Goal: Navigation & Orientation: Find specific page/section

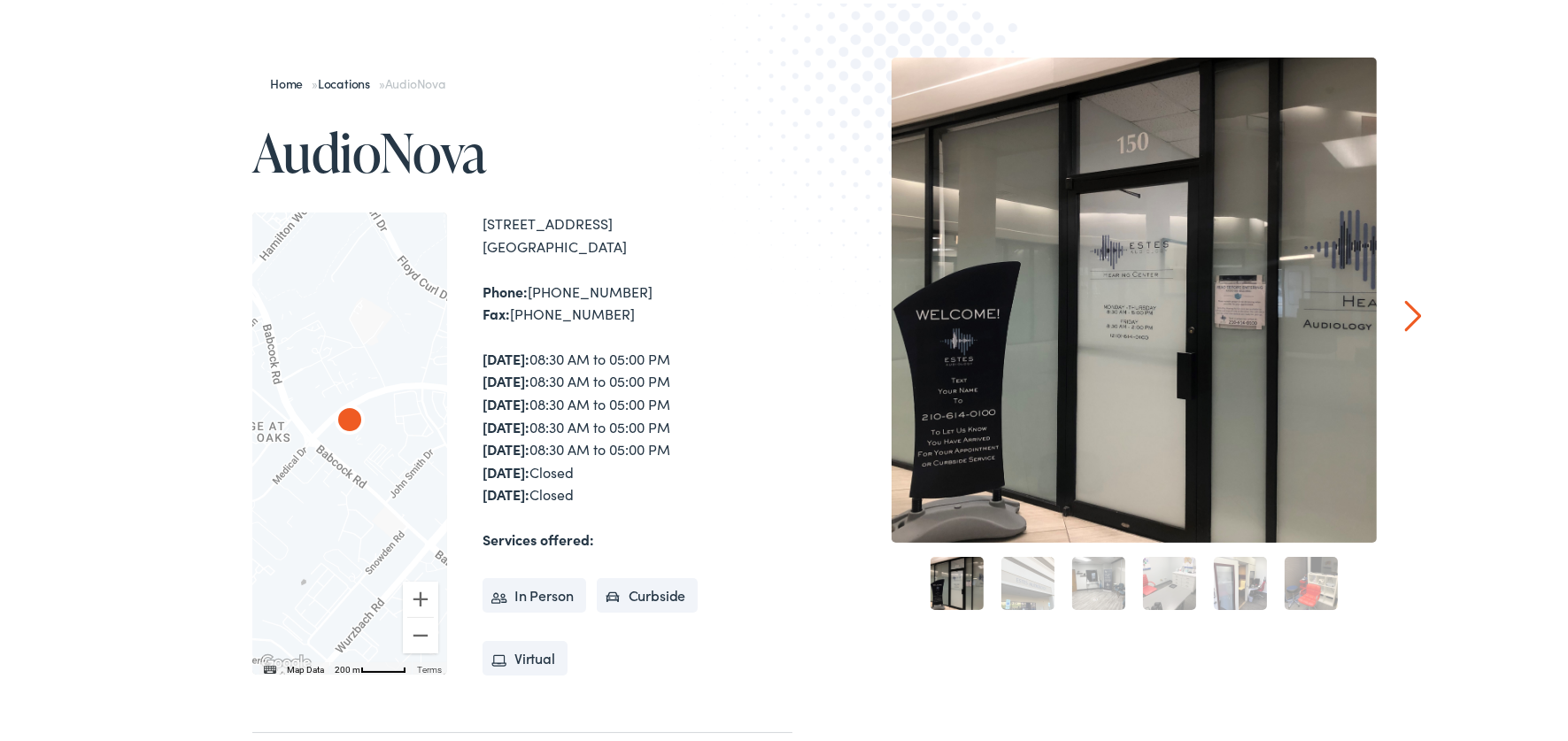
scroll to position [205, 0]
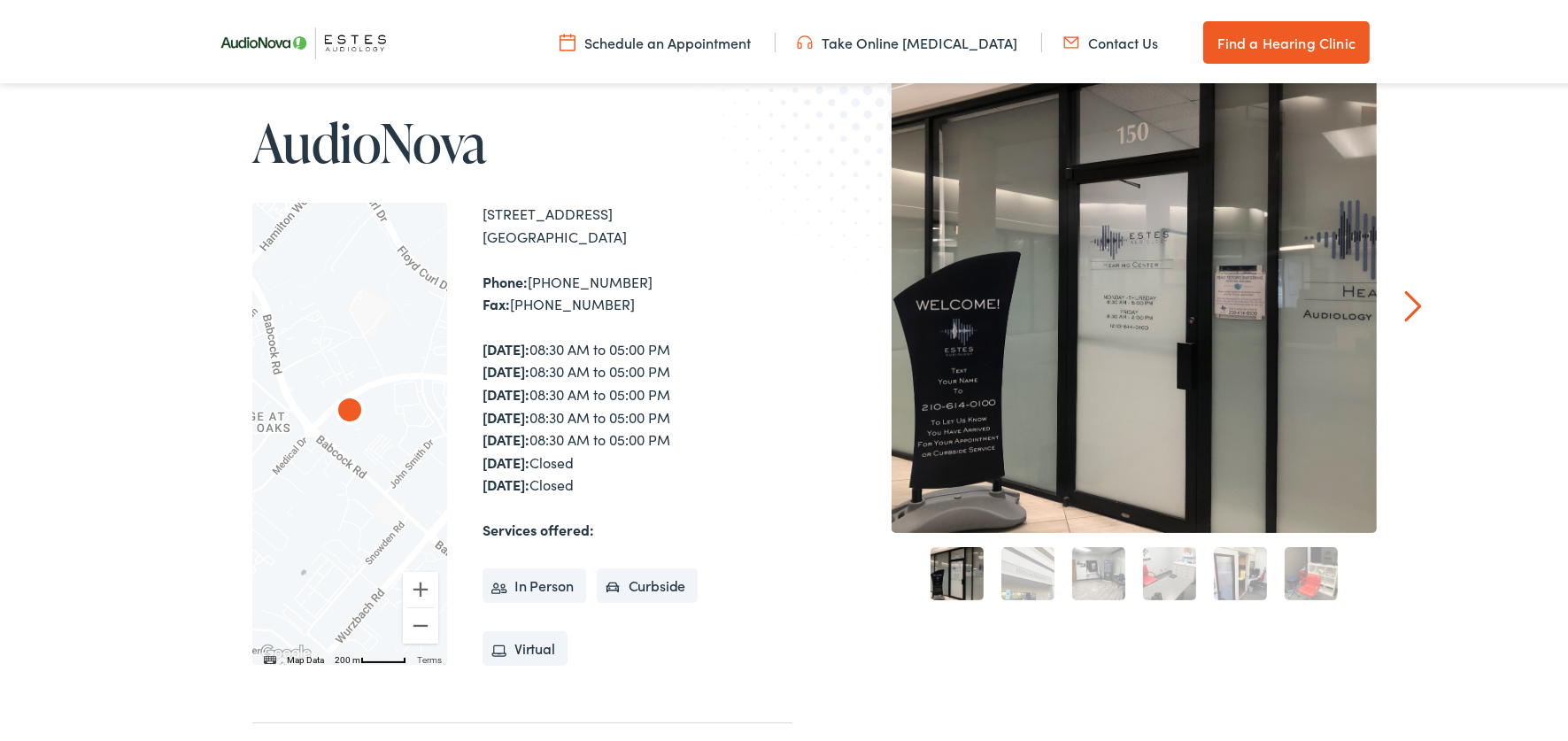
drag, startPoint x: 540, startPoint y: 583, endPoint x: 340, endPoint y: 653, distance: 211.9
click at [340, 653] on div "← Move left → Move right ↑ Move up ↓ Move down + Zoom in - Zoom out Home Jump l…" at bounding box center [522, 430] width 540 height 462
click at [776, 654] on ul "In Person Curbside Virtual" at bounding box center [638, 605] width 310 height 125
click at [1405, 296] on link "Next" at bounding box center [1413, 302] width 17 height 32
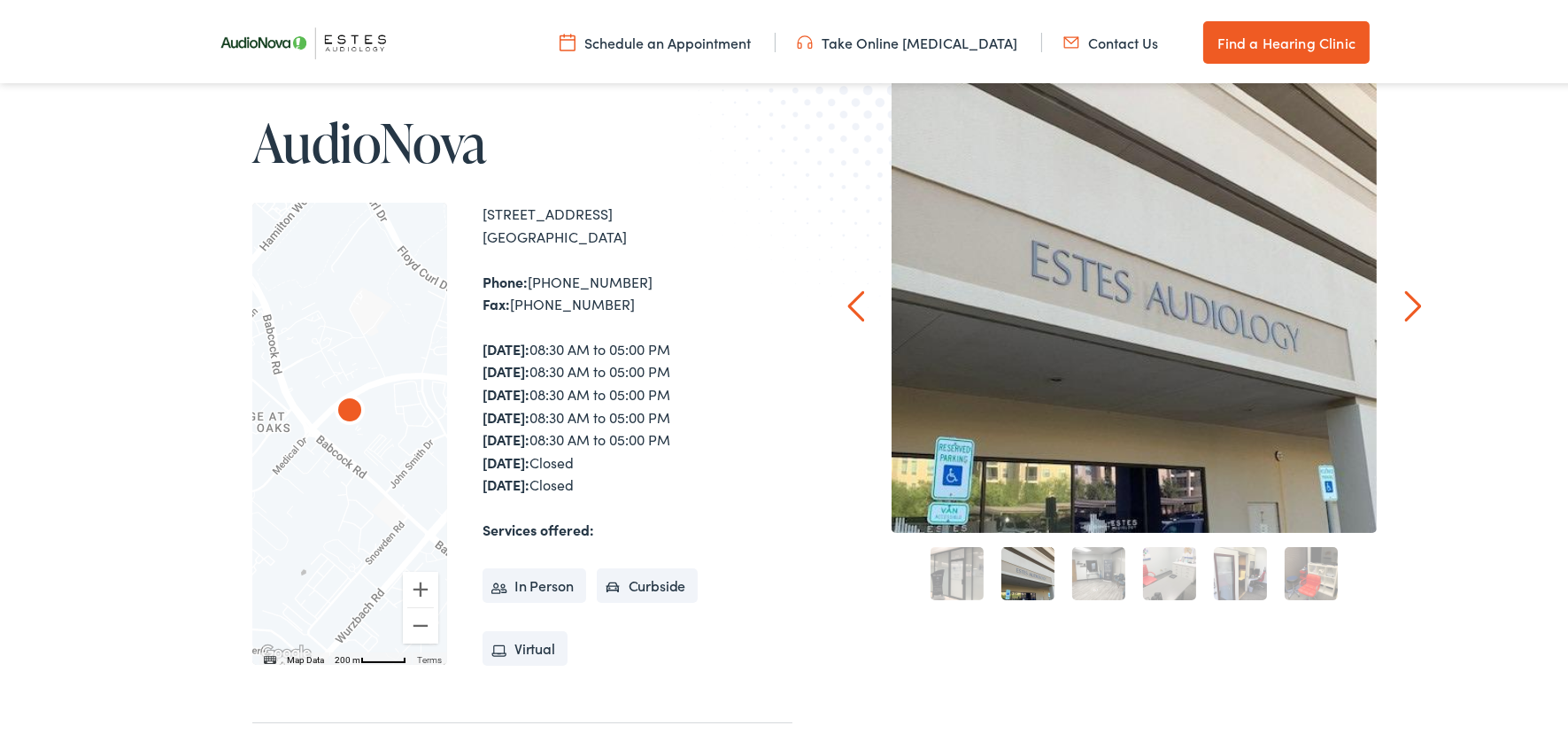
click at [1405, 296] on link "Next" at bounding box center [1413, 302] width 17 height 32
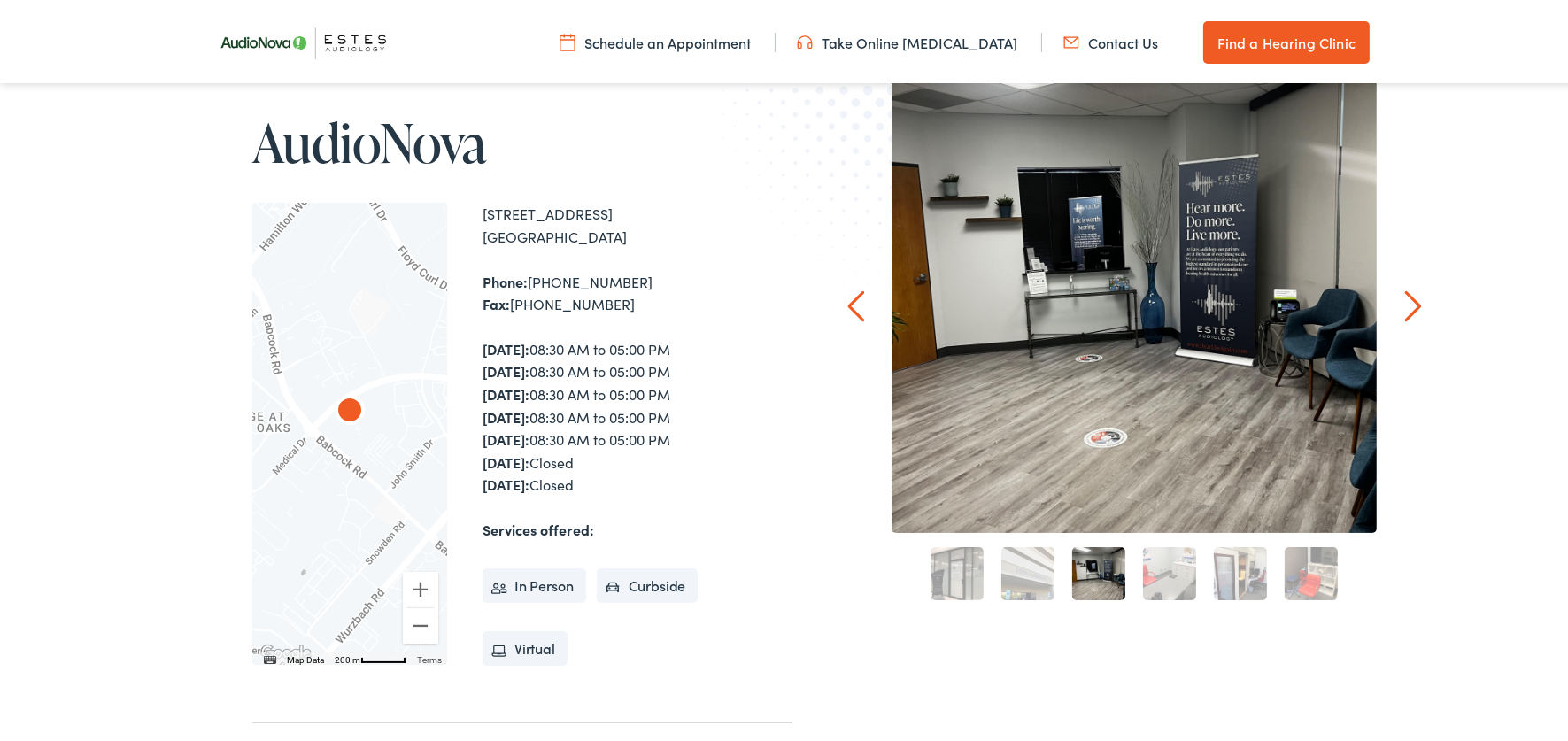
click at [1405, 296] on link "Next" at bounding box center [1413, 302] width 17 height 32
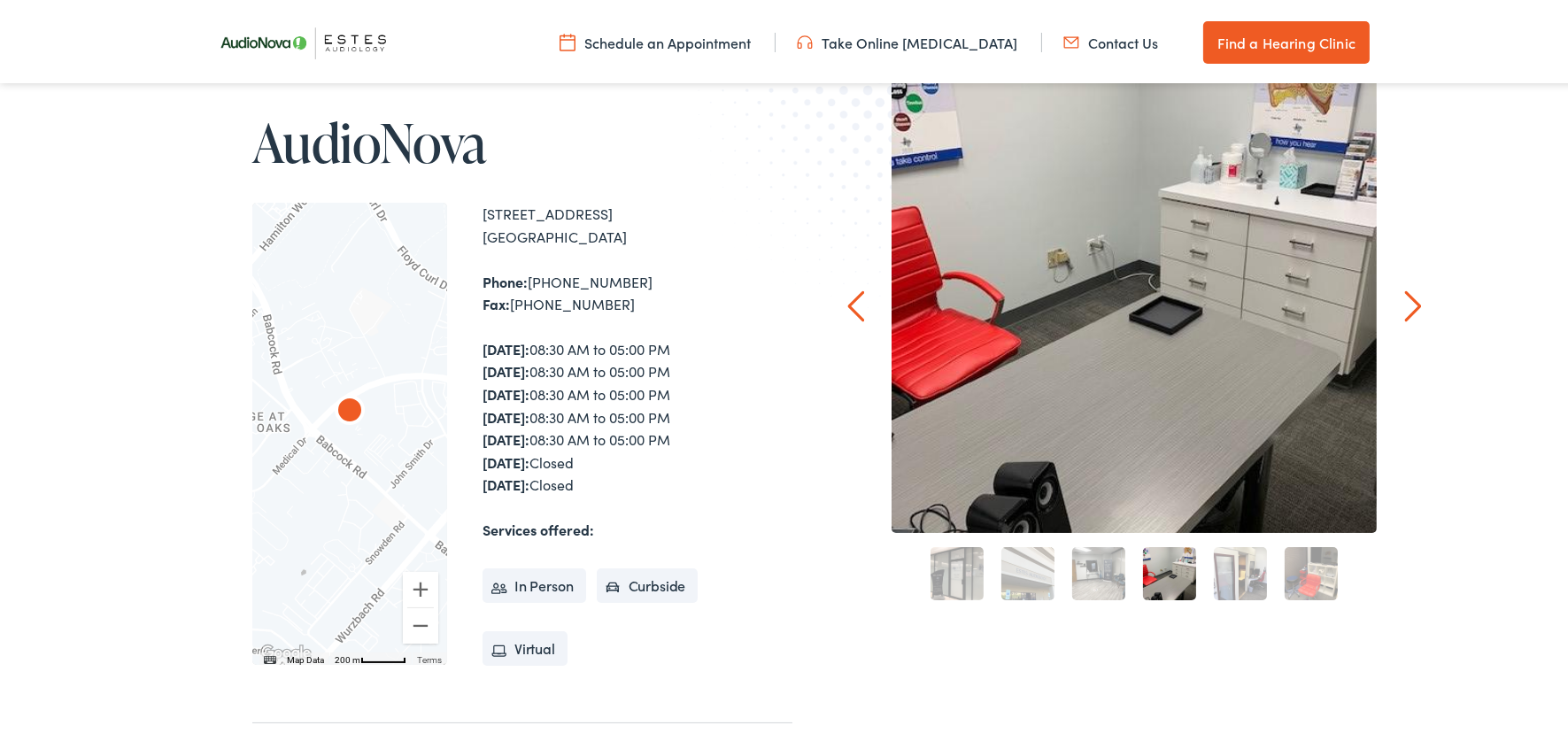
click at [1405, 296] on link "Next" at bounding box center [1413, 302] width 17 height 32
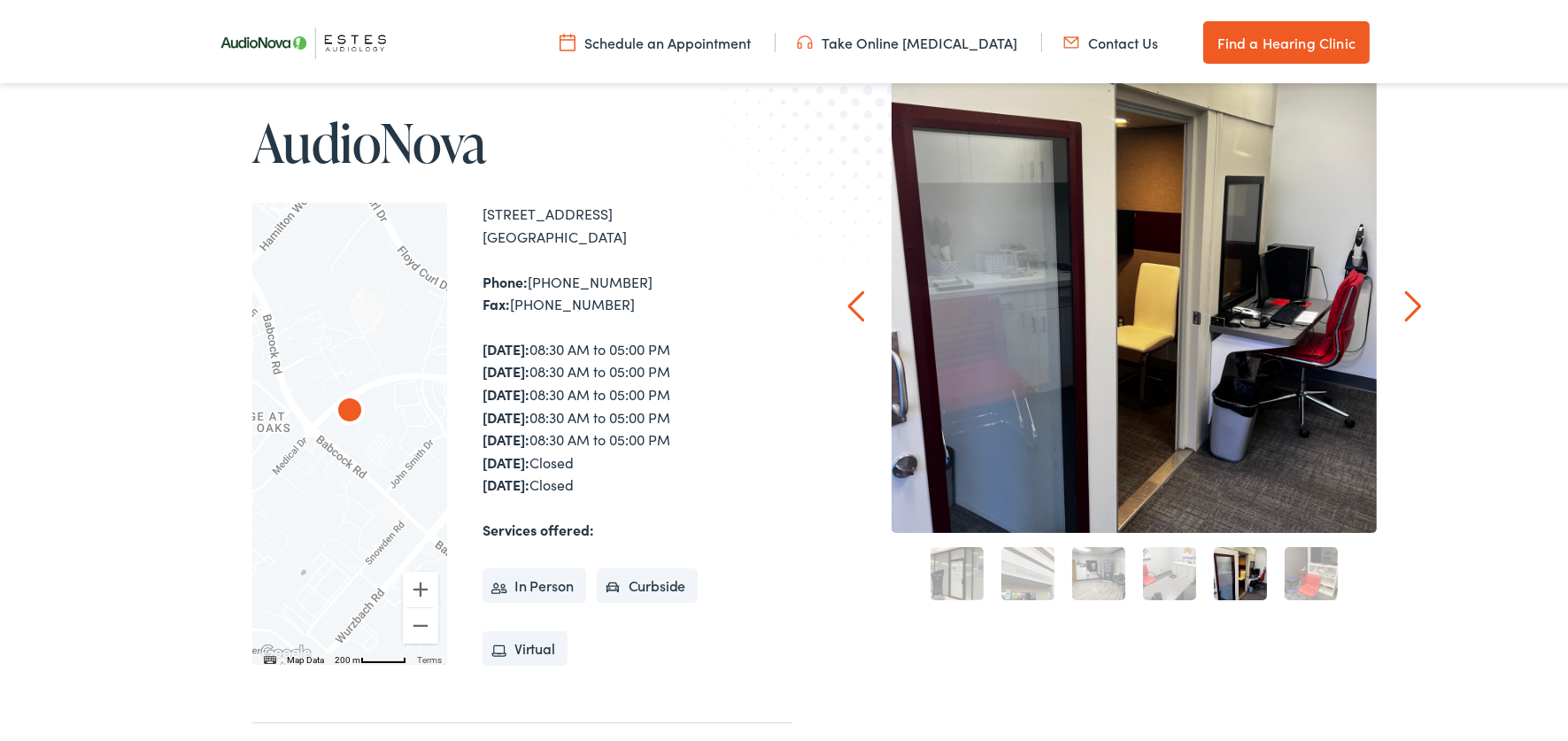
click at [1405, 296] on link "Next" at bounding box center [1413, 302] width 17 height 32
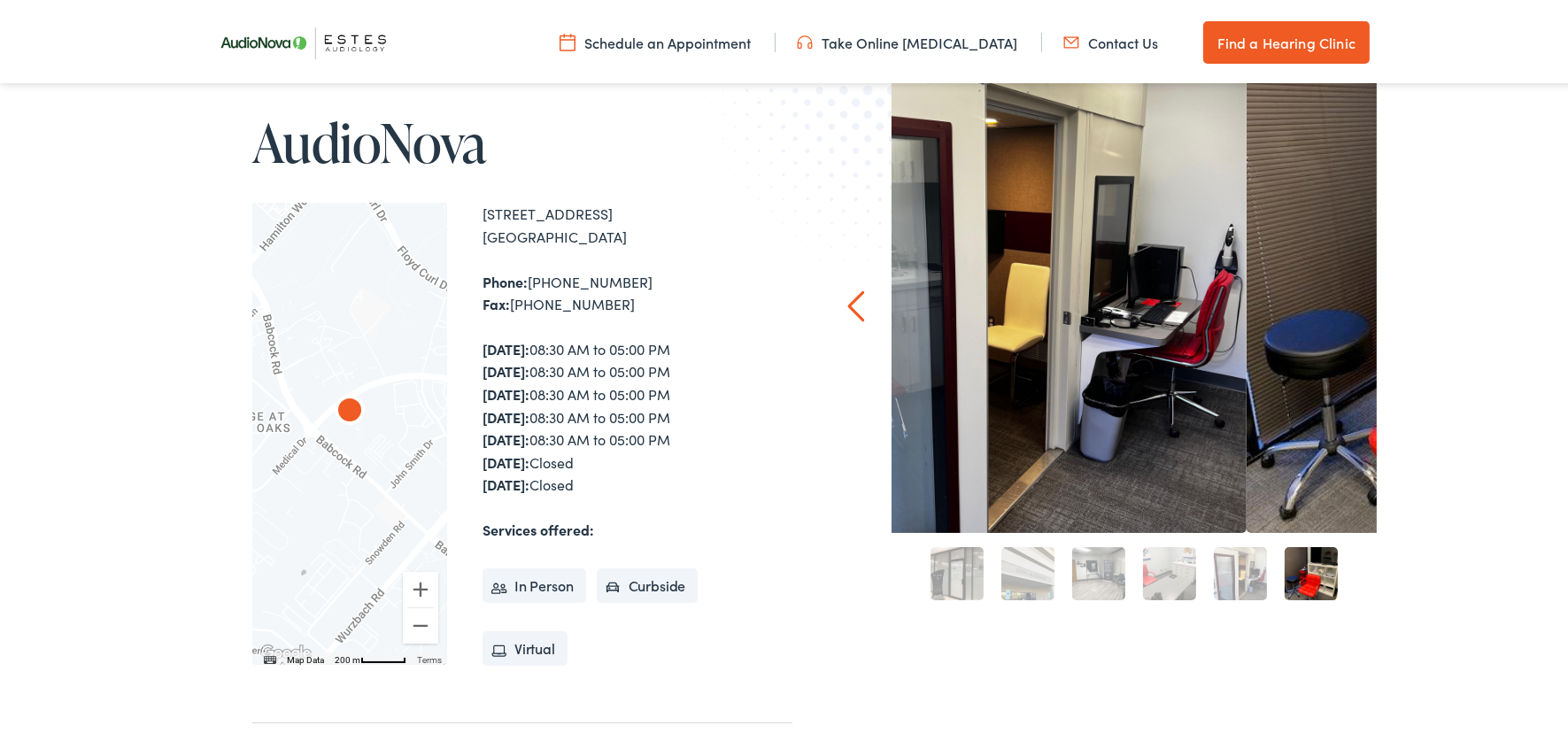
click at [1405, 296] on div "Home » Locations » AudioNova AudioNova ← Move left → Move right ↑ Move up ↓ Mov…" at bounding box center [793, 506] width 1585 height 1100
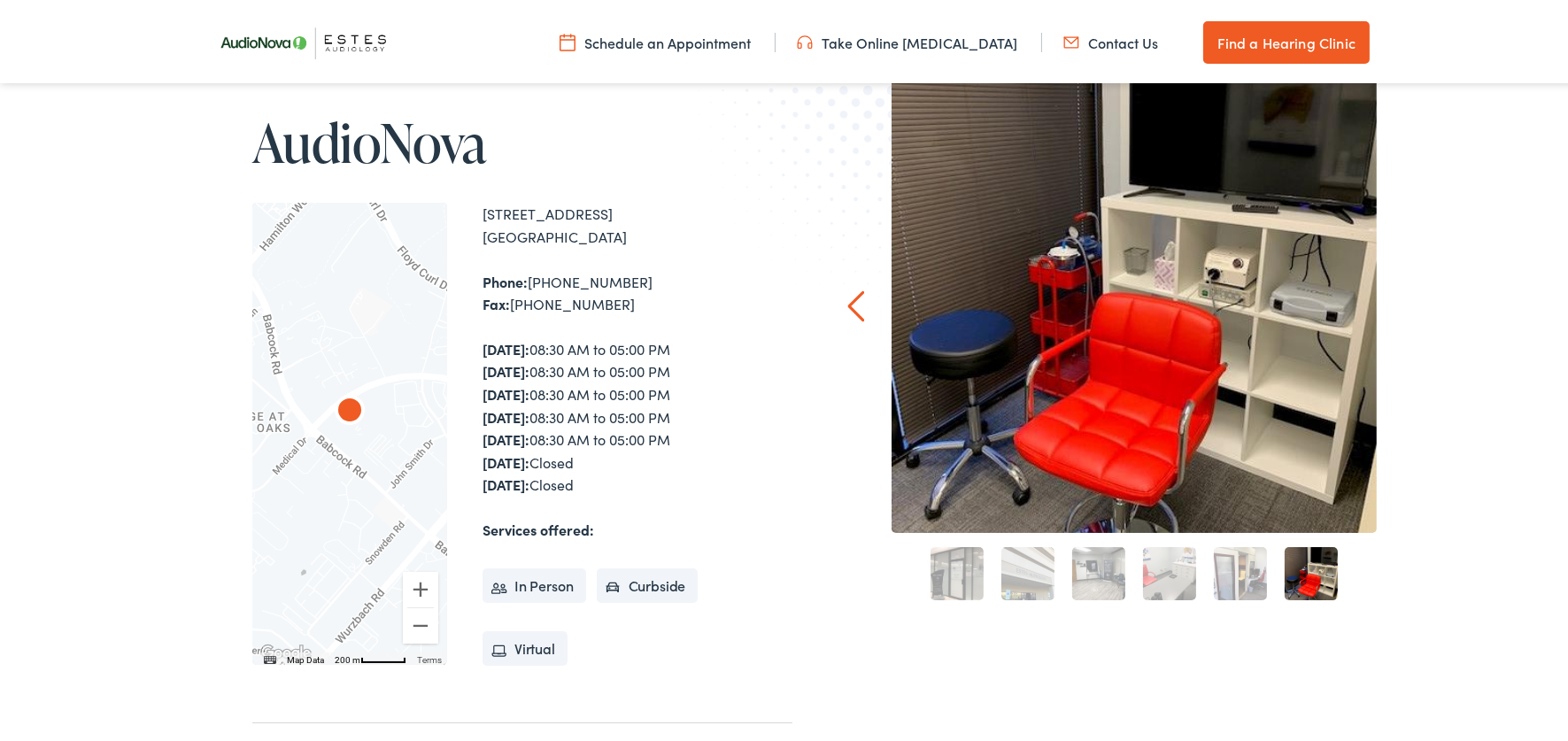
click at [1405, 296] on div "Home » Locations » AudioNova AudioNova ← Move left → Move right ↑ Move up ↓ Mov…" at bounding box center [793, 506] width 1585 height 1100
click at [411, 583] on button "Zoom in" at bounding box center [421, 586] width 36 height 36
drag, startPoint x: 333, startPoint y: 529, endPoint x: 440, endPoint y: 550, distance: 109.0
click at [443, 549] on div "← Move left → Move right ↑ Move up ↓ Move down + Zoom in - Zoom out Home Jump l…" at bounding box center [522, 430] width 540 height 462
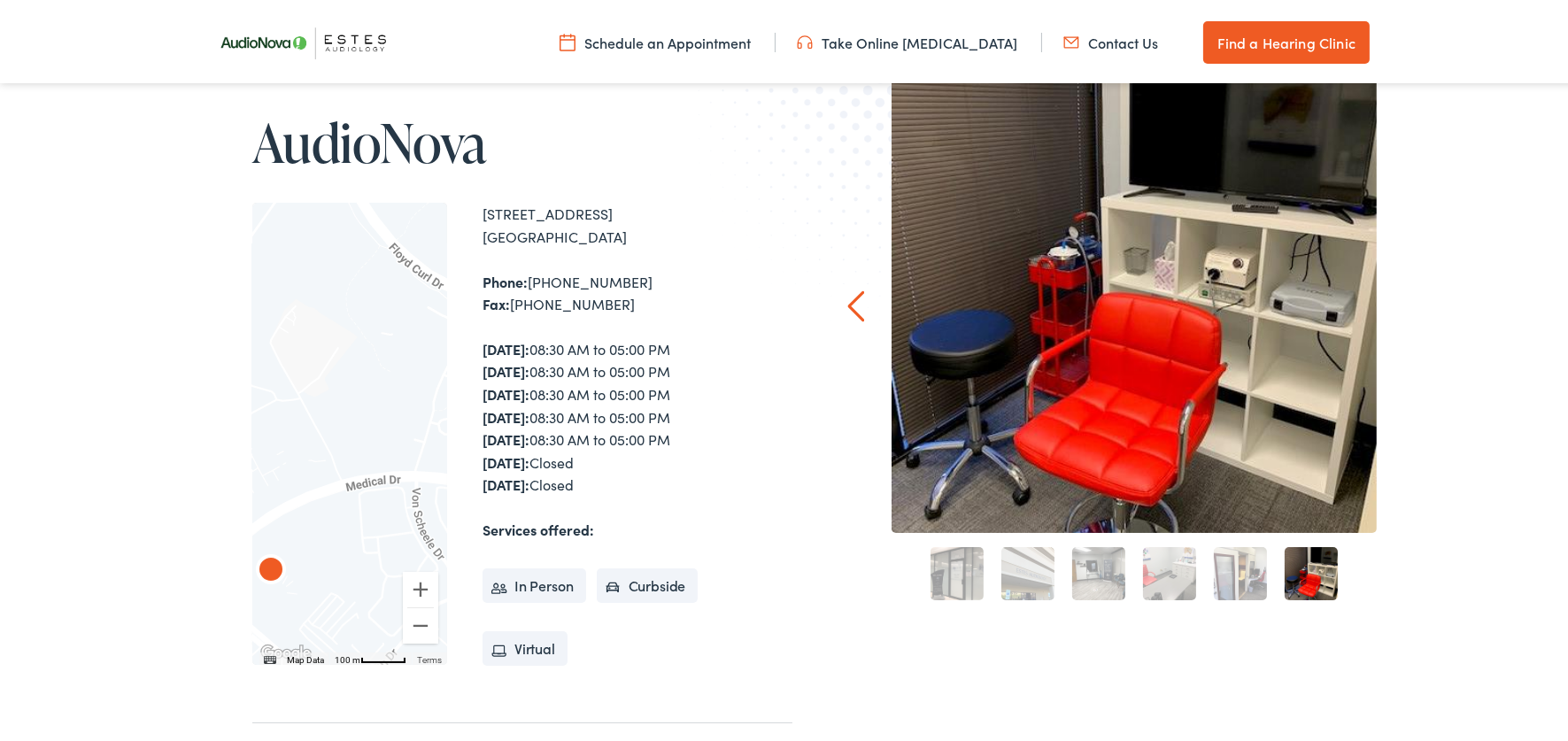
drag, startPoint x: 360, startPoint y: 488, endPoint x: 175, endPoint y: 618, distance: 226.1
click at [172, 619] on div "Home » Locations » AudioNova AudioNova ← Move left → Move right ↑ Move up ↓ Mov…" at bounding box center [793, 506] width 1585 height 1100
drag, startPoint x: 373, startPoint y: 532, endPoint x: 391, endPoint y: 338, distance: 194.8
click at [390, 338] on div at bounding box center [350, 430] width 195 height 462
drag, startPoint x: 404, startPoint y: 407, endPoint x: 450, endPoint y: 405, distance: 46.0
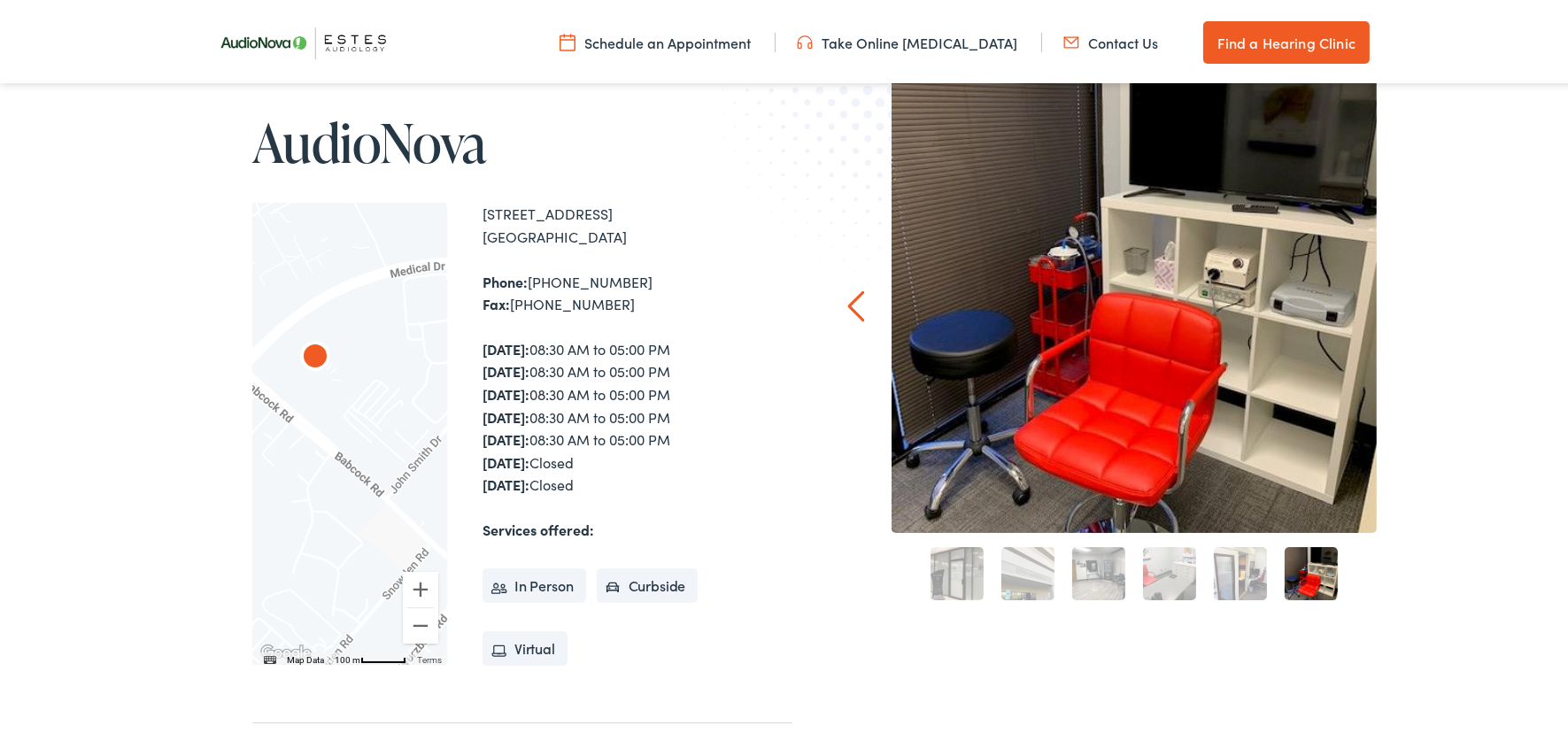
click at [450, 405] on div "← Move left → Move right ↑ Move up ↓ Move down + Zoom in - Zoom out Home Jump l…" at bounding box center [522, 430] width 540 height 462
drag, startPoint x: 400, startPoint y: 432, endPoint x: 425, endPoint y: 445, distance: 28.2
click at [425, 445] on div at bounding box center [350, 430] width 195 height 462
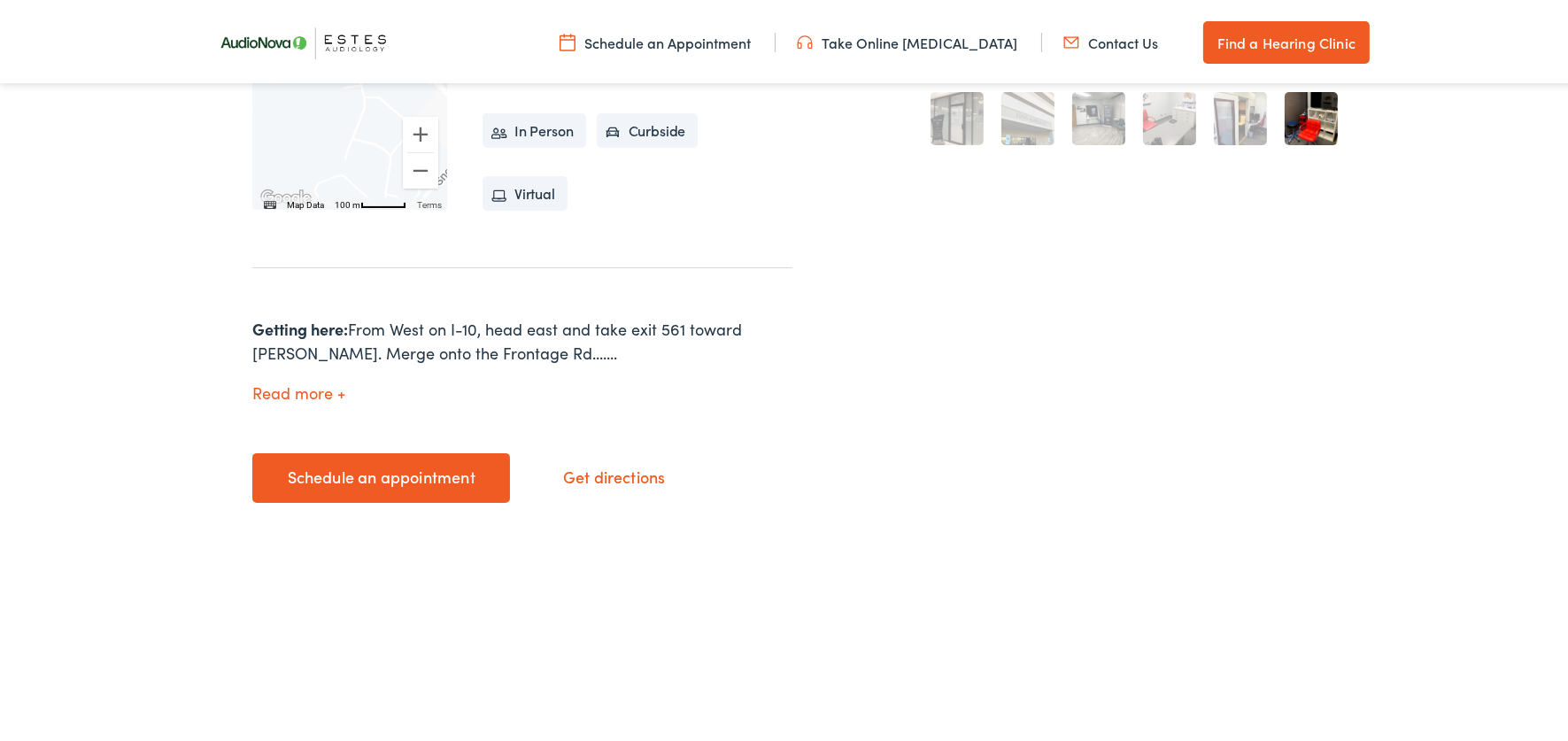
scroll to position [663, 0]
click at [621, 463] on link "Get directions" at bounding box center [613, 471] width 173 height 46
drag, startPoint x: 895, startPoint y: 232, endPoint x: 944, endPoint y: 415, distance: 189.4
click at [944, 415] on div "Prev Next 1 2 3 4 5 6" at bounding box center [1135, 47] width 485 height 923
